Goal: Navigation & Orientation: Understand site structure

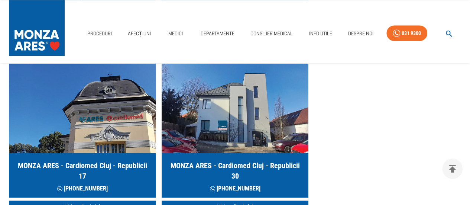
scroll to position [409, 0]
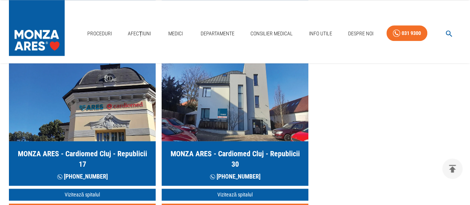
click at [52, 44] on img at bounding box center [37, 26] width 56 height 52
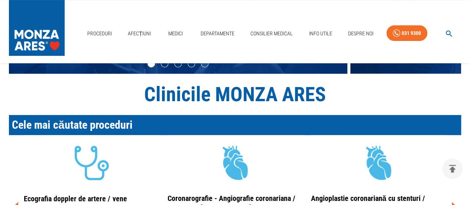
scroll to position [116, 0]
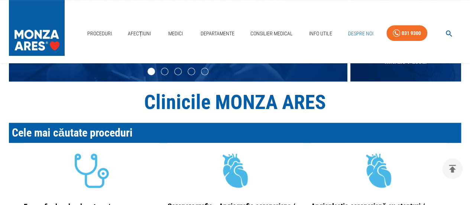
click at [363, 33] on link "Despre Noi" at bounding box center [360, 33] width 31 height 15
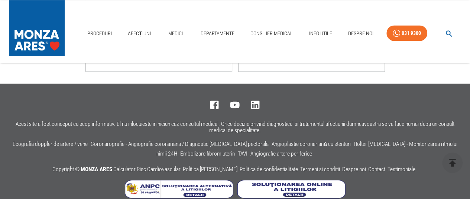
scroll to position [667, 0]
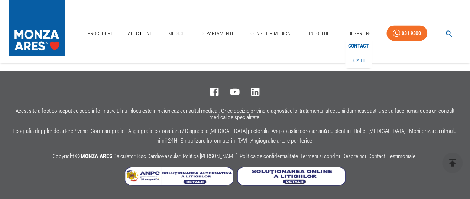
click at [360, 60] on link "Locații" at bounding box center [357, 60] width 20 height 12
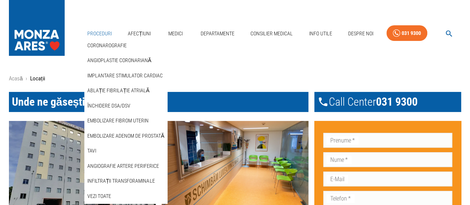
click at [104, 35] on link "Proceduri" at bounding box center [99, 33] width 30 height 15
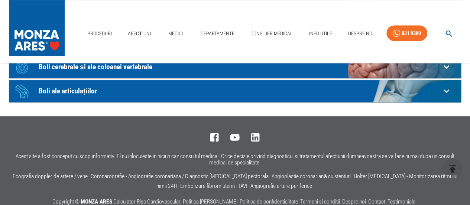
scroll to position [343, 0]
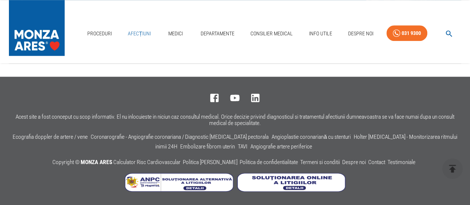
click at [143, 32] on link "Afecțiuni" at bounding box center [139, 33] width 29 height 15
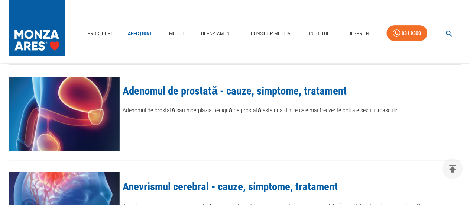
scroll to position [149, 0]
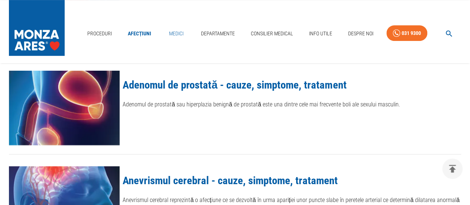
click at [172, 35] on link "Medici" at bounding box center [176, 33] width 24 height 15
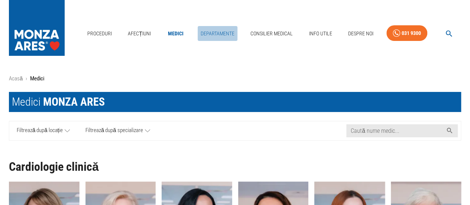
click at [204, 33] on link "Departamente" at bounding box center [218, 33] width 40 height 15
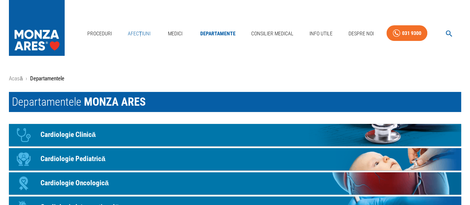
click at [137, 32] on link "Afecțiuni" at bounding box center [139, 33] width 29 height 15
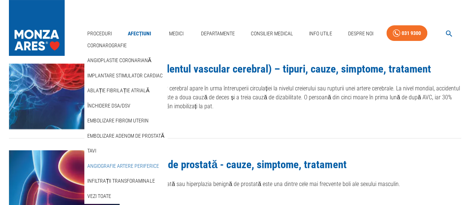
scroll to position [111, 0]
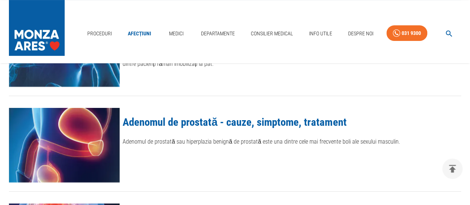
click at [47, 15] on img at bounding box center [37, 26] width 56 height 52
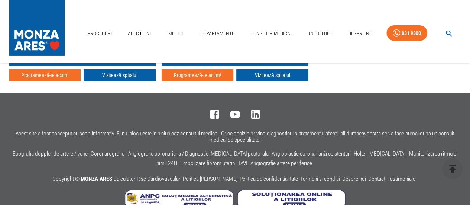
scroll to position [1166, 0]
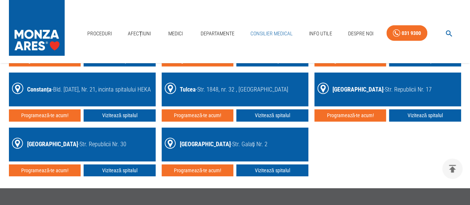
click at [276, 30] on link "Consilier Medical" at bounding box center [271, 33] width 48 height 15
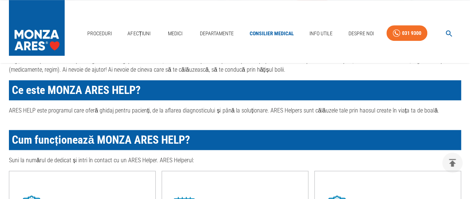
scroll to position [297, 0]
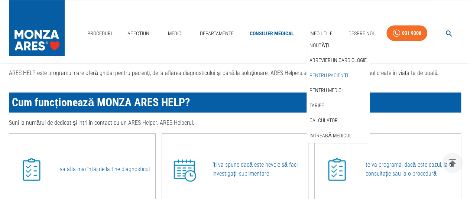
click at [321, 76] on link "Pentru pacienți" at bounding box center [329, 75] width 42 height 12
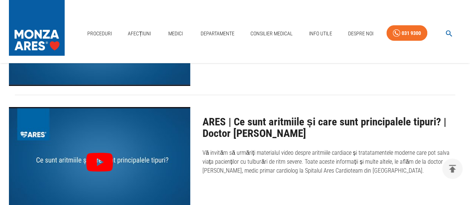
scroll to position [1151, 0]
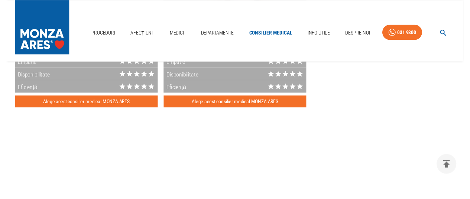
scroll to position [297, 0]
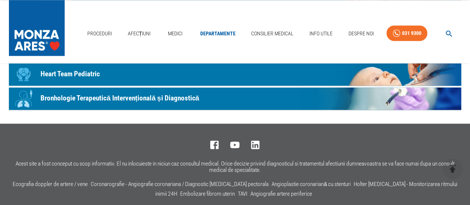
scroll to position [520, 0]
